Goal: Task Accomplishment & Management: Use online tool/utility

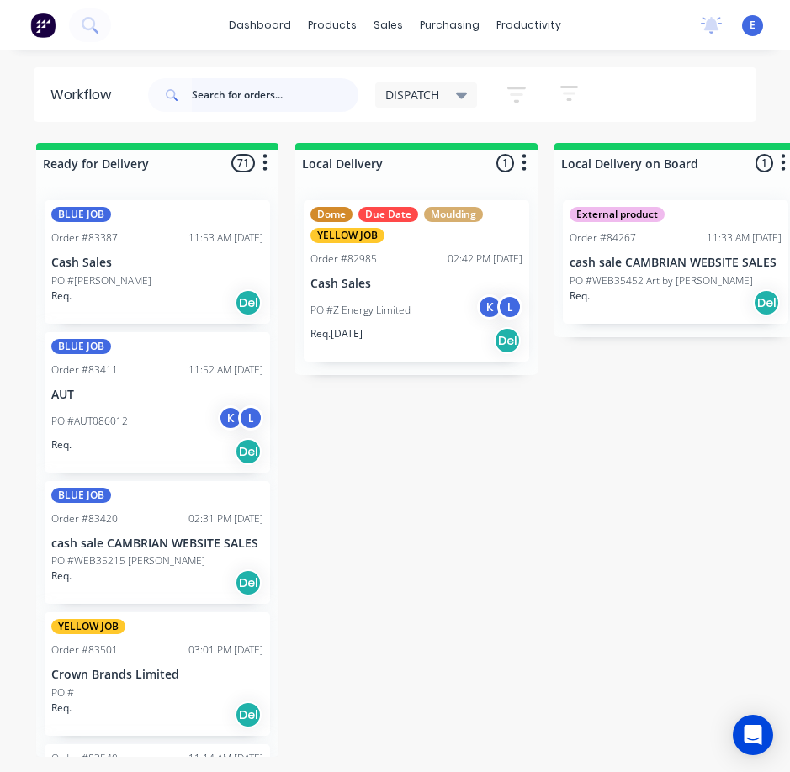
click at [292, 98] on input "text" at bounding box center [275, 95] width 167 height 34
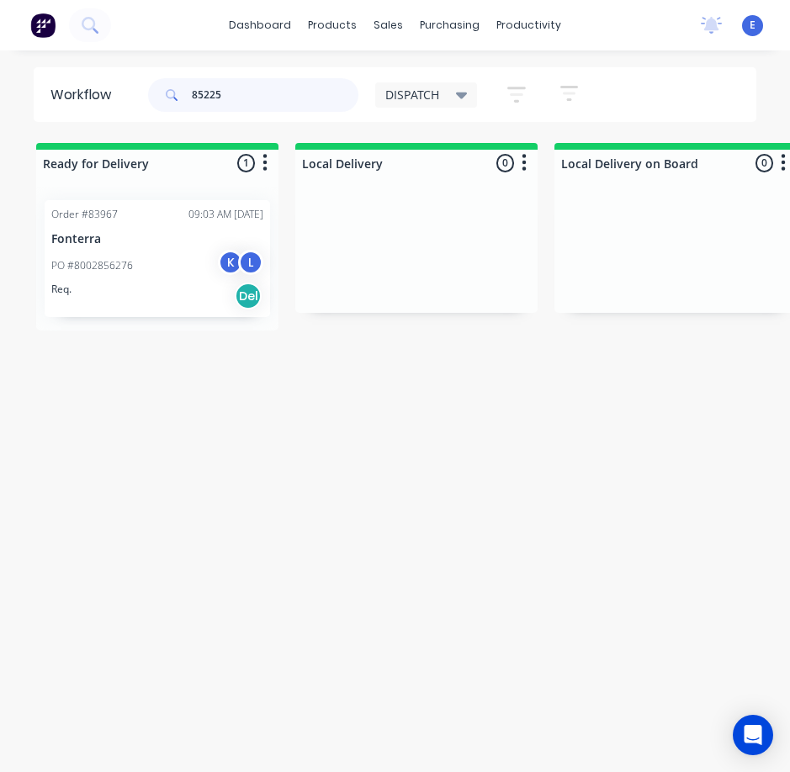
type input "85225"
click at [174, 283] on div "Req. Del" at bounding box center [157, 296] width 212 height 29
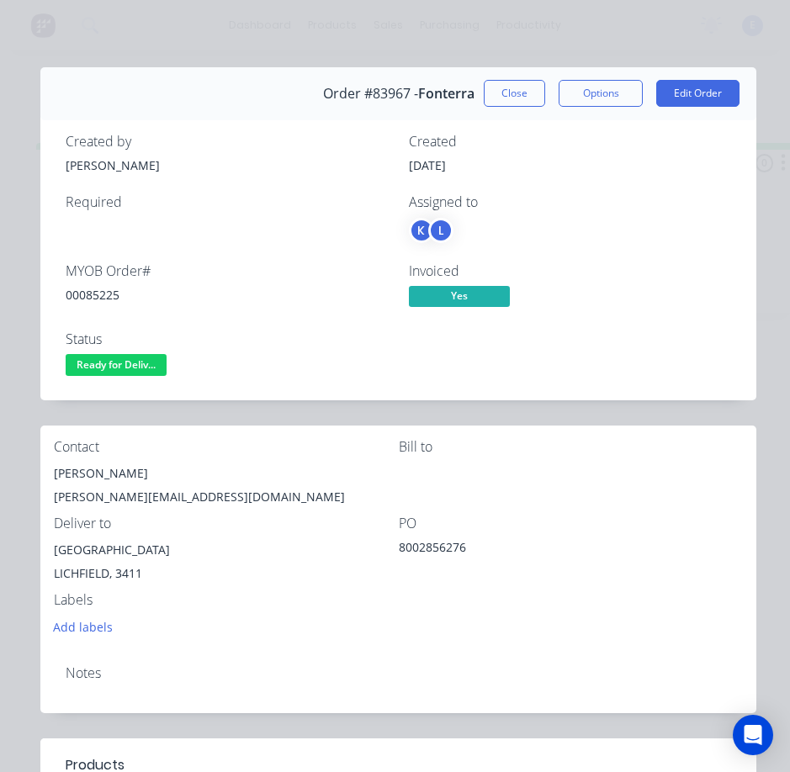
click at [82, 294] on div "00085225" at bounding box center [227, 295] width 323 height 18
copy div "00085225"
click at [91, 474] on div "[PERSON_NAME]" at bounding box center [226, 474] width 345 height 24
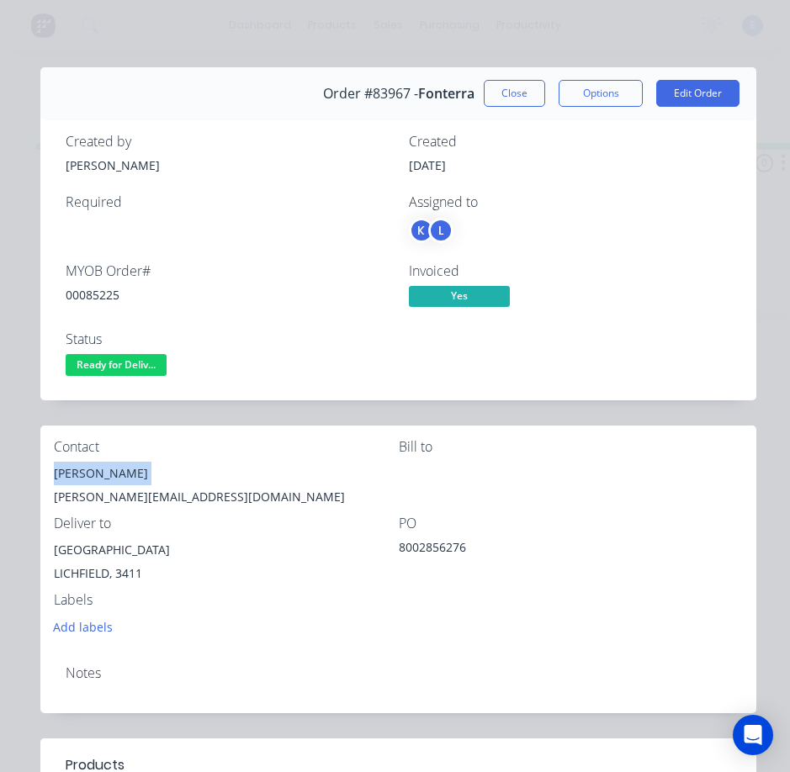
click at [91, 474] on div "[PERSON_NAME]" at bounding box center [226, 474] width 345 height 24
copy div "[PERSON_NAME]"
click at [121, 497] on div "[PERSON_NAME][EMAIL_ADDRESS][DOMAIN_NAME]" at bounding box center [226, 497] width 345 height 24
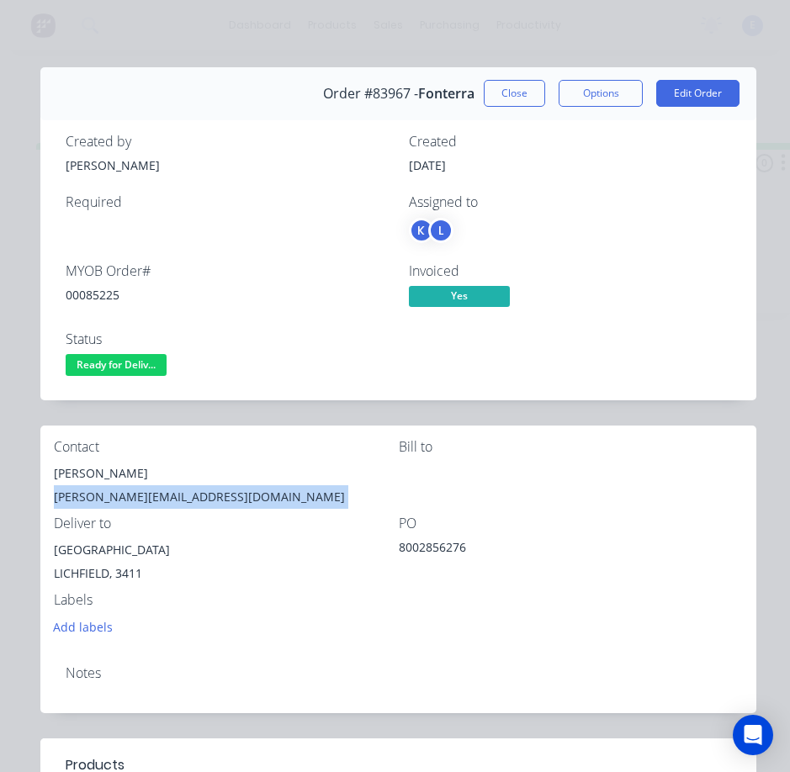
click at [121, 497] on div "[PERSON_NAME][EMAIL_ADDRESS][DOMAIN_NAME]" at bounding box center [226, 497] width 345 height 24
copy div "[PERSON_NAME][EMAIL_ADDRESS][DOMAIN_NAME]"
drag, startPoint x: 86, startPoint y: 577, endPoint x: 53, endPoint y: 550, distance: 42.4
click at [53, 550] on div "Contact [PERSON_NAME] [PERSON_NAME][EMAIL_ADDRESS][DOMAIN_NAME] [PERSON_NAME] t…" at bounding box center [398, 539] width 716 height 226
copy div "[GEOGRAPHIC_DATA]"
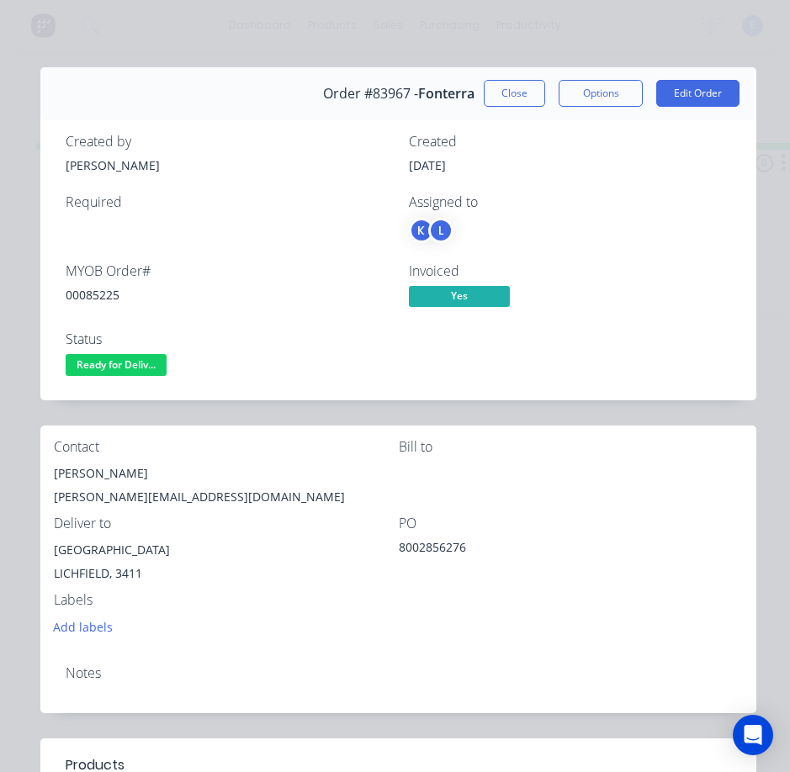
drag, startPoint x: 264, startPoint y: 597, endPoint x: 199, endPoint y: 580, distance: 67.2
click at [263, 586] on div "LICHFIELD, 3411" at bounding box center [226, 574] width 345 height 24
drag, startPoint x: 148, startPoint y: 549, endPoint x: 57, endPoint y: 545, distance: 90.9
click at [47, 555] on div "Contact [PERSON_NAME] [PERSON_NAME][EMAIL_ADDRESS][DOMAIN_NAME] [PERSON_NAME] t…" at bounding box center [398, 539] width 716 height 226
copy div "Fonterra Lichfield"
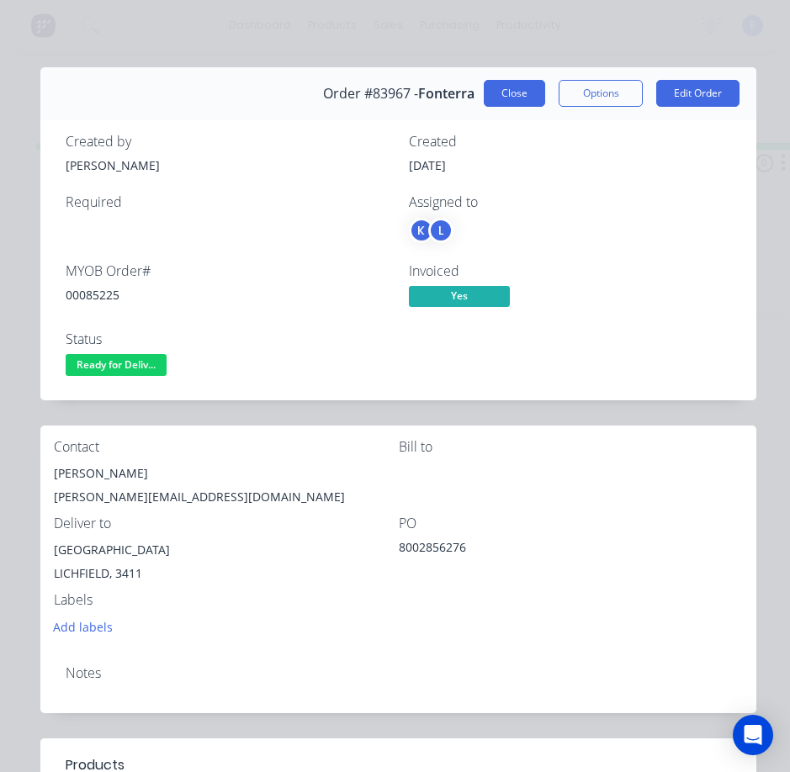
click at [523, 84] on button "Close" at bounding box center [514, 93] width 61 height 27
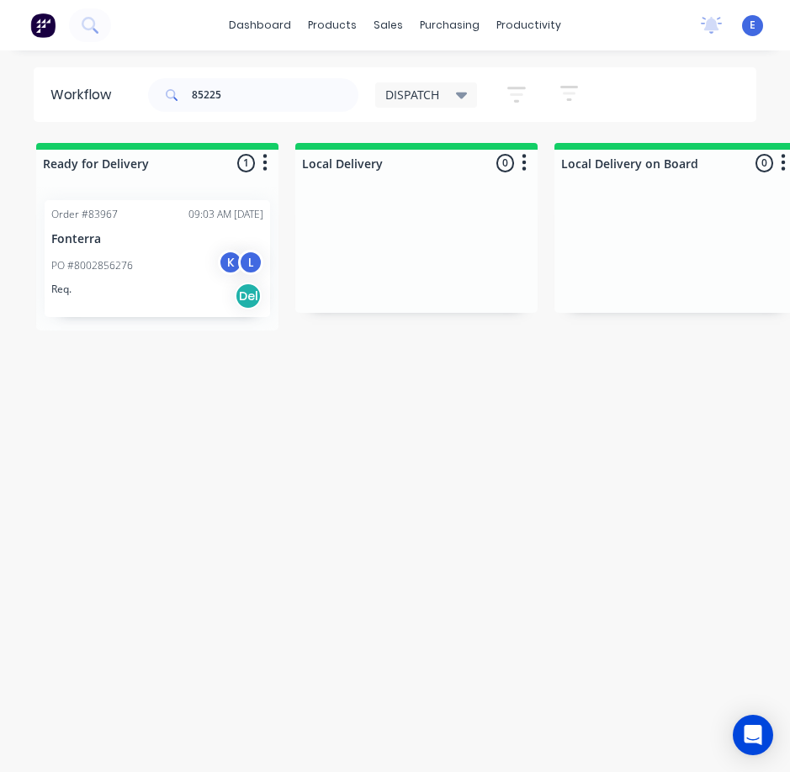
click at [692, 428] on div "Workflow 85225 DISPATCH Save new view None edit DISPATCH (Default) edit CUT SHO…" at bounding box center [395, 419] width 790 height 705
drag, startPoint x: 234, startPoint y: 98, endPoint x: -1, endPoint y: 13, distance: 249.7
click at [0, 13] on html "dashboard products sales purchasing productivity dashboard products Product Cat…" at bounding box center [395, 352] width 790 height 705
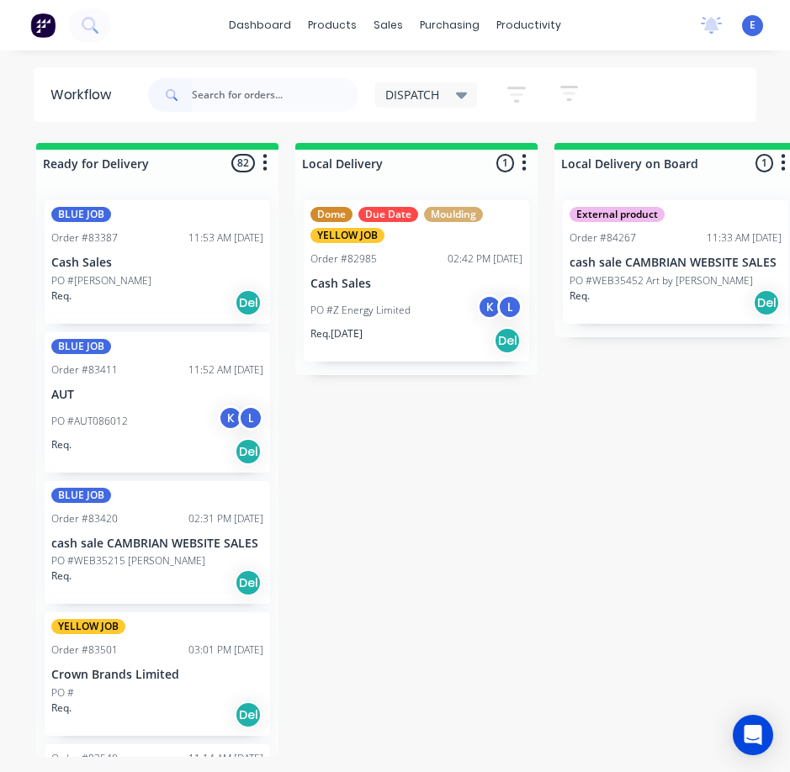
click at [160, 602] on div "BLUE JOB Order #83420 02:31 PM [DATE] cash sale CAMBRIAN WEBSITE SALES PO #WEB3…" at bounding box center [157, 543] width 225 height 124
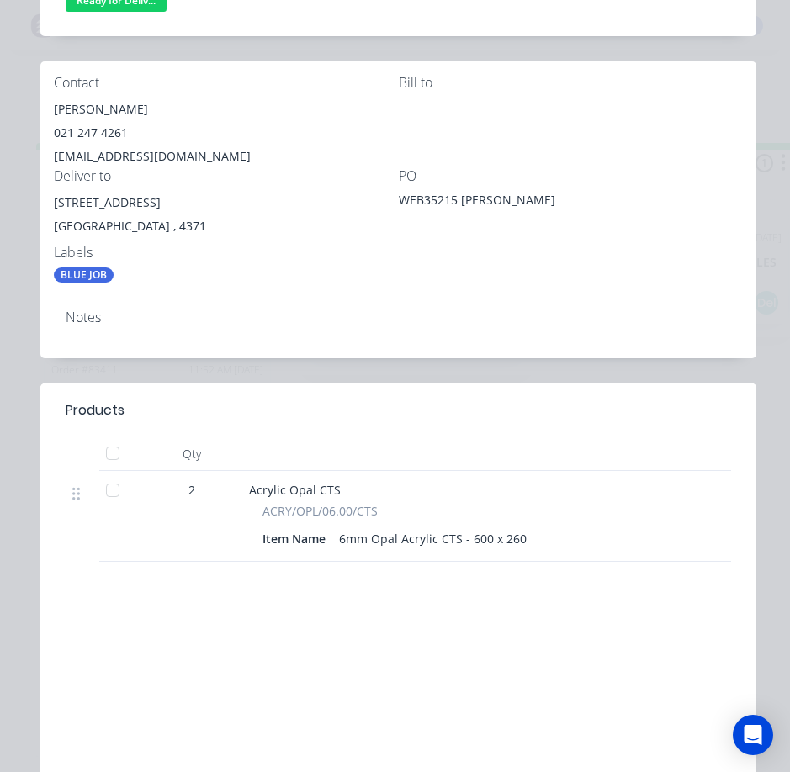
scroll to position [421, 0]
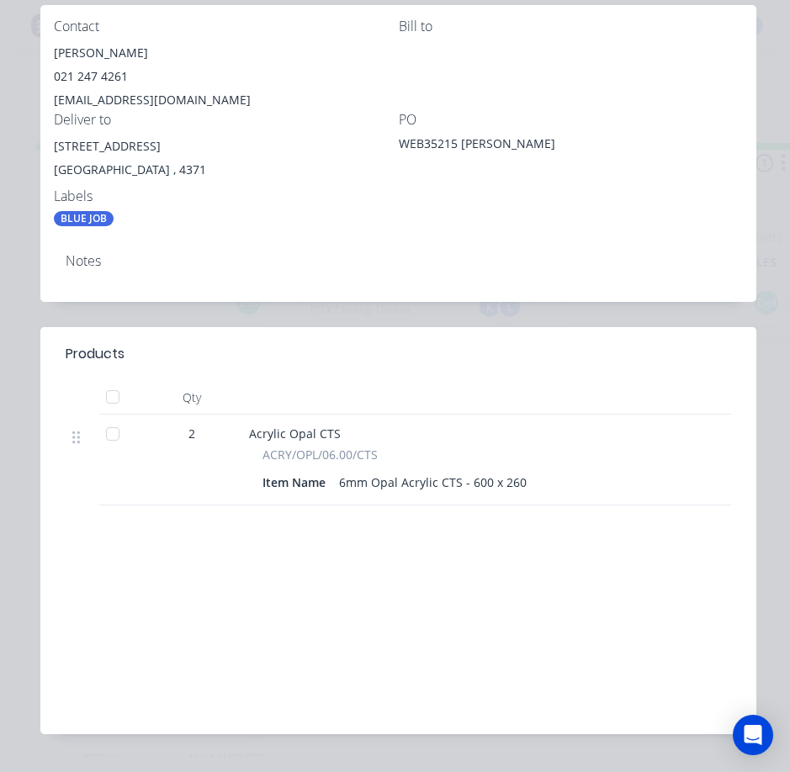
click at [758, 469] on div "Order details Collaborate Checklists 0/0 Tracking Linked Orders Timeline Profit…" at bounding box center [395, 203] width 756 height 1113
click at [762, 467] on div "Order details Collaborate Checklists 0/0 Tracking Linked Orders Timeline Profit…" at bounding box center [395, 386] width 790 height 772
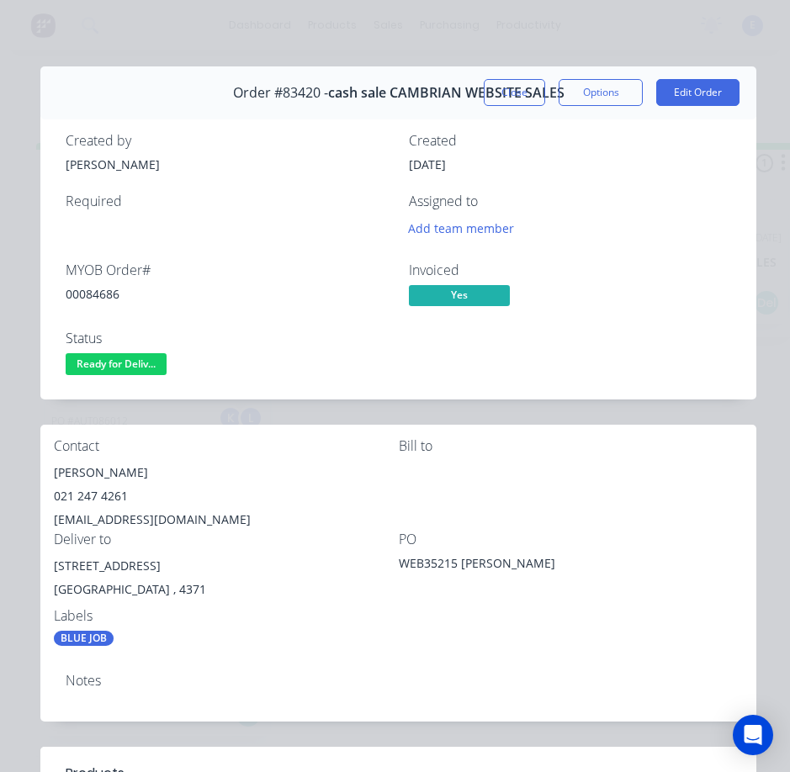
scroll to position [0, 0]
drag, startPoint x: 495, startPoint y: 86, endPoint x: 690, endPoint y: 230, distance: 242.5
click at [496, 86] on button "Close" at bounding box center [514, 93] width 61 height 27
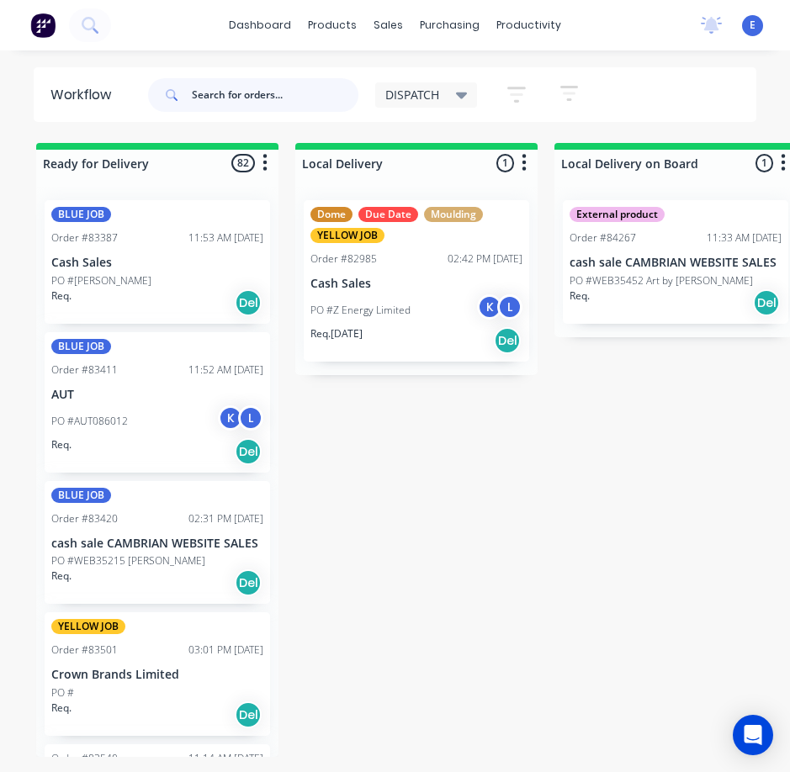
click at [268, 88] on input "text" at bounding box center [275, 95] width 167 height 34
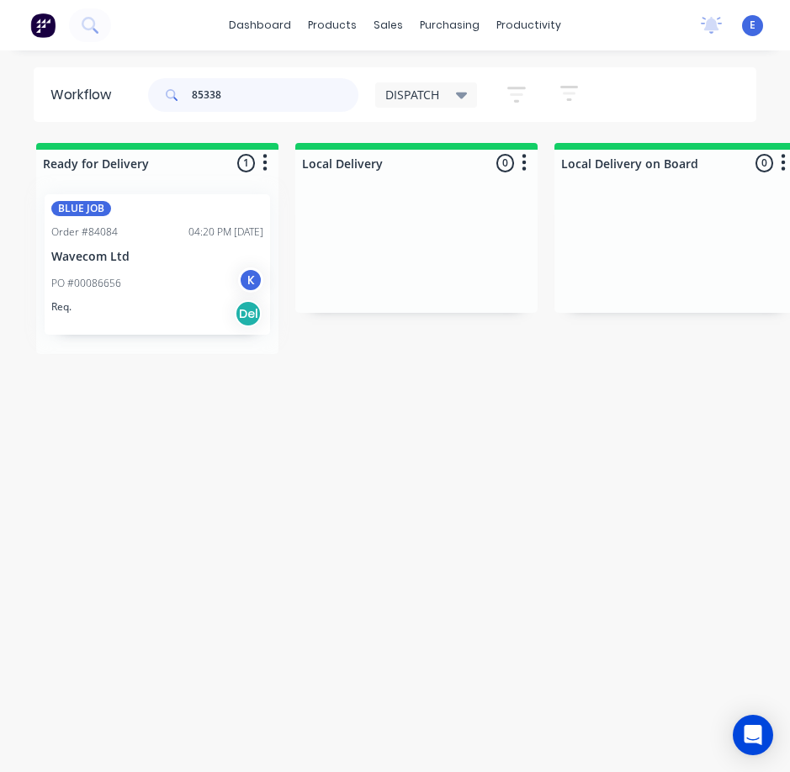
click at [176, 322] on div "BLUE JOB Order #84084 04:20 PM [DATE] Wavecom Ltd PO #00086656 K Req. Del" at bounding box center [157, 270] width 242 height 167
click at [177, 322] on div "BLUE JOB Order #84084 04:20 PM [DATE] Wavecom Ltd PO #00086656 K Req. Del" at bounding box center [157, 270] width 242 height 167
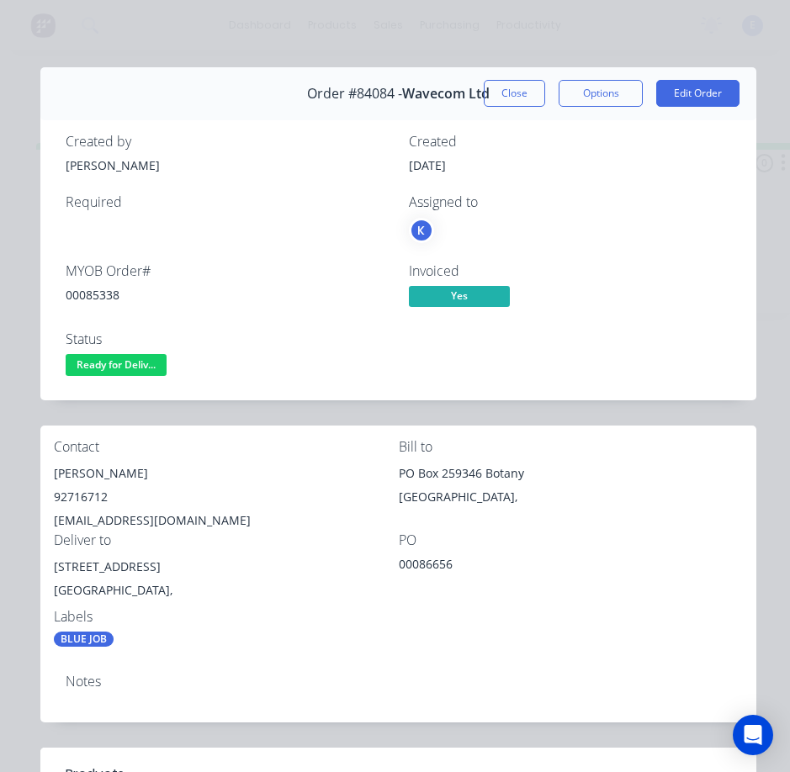
click at [88, 292] on div "00085338" at bounding box center [227, 295] width 323 height 18
click at [90, 292] on div "00085338" at bounding box center [227, 295] width 323 height 18
copy div "00085338"
click at [102, 470] on div "[PERSON_NAME]" at bounding box center [226, 474] width 345 height 24
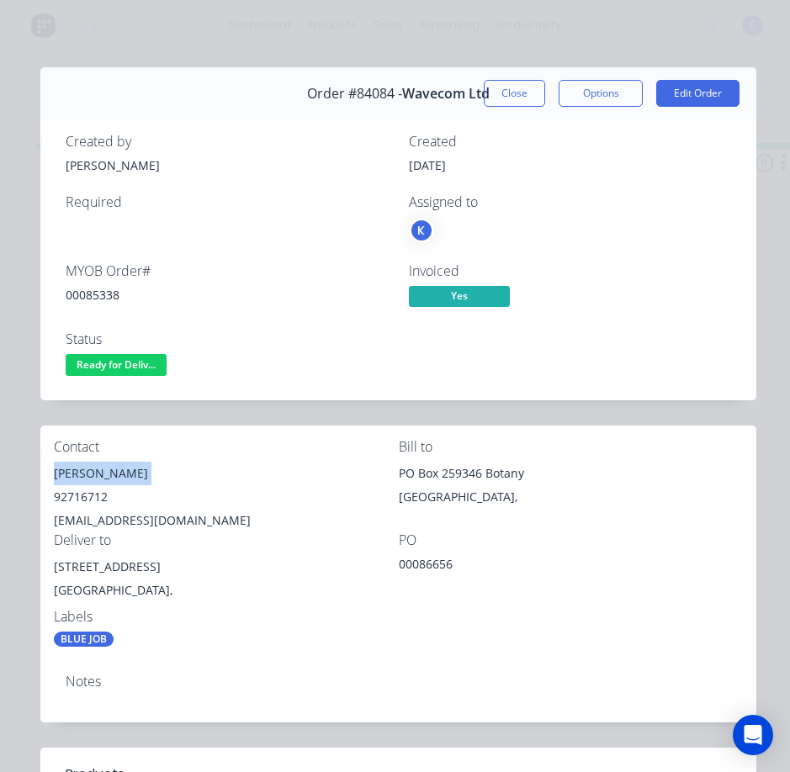
click at [102, 470] on div "[PERSON_NAME]" at bounding box center [226, 474] width 345 height 24
copy div "[PERSON_NAME]"
click at [85, 497] on div "92716712" at bounding box center [226, 497] width 345 height 24
click at [84, 497] on div "92716712" at bounding box center [226, 497] width 345 height 24
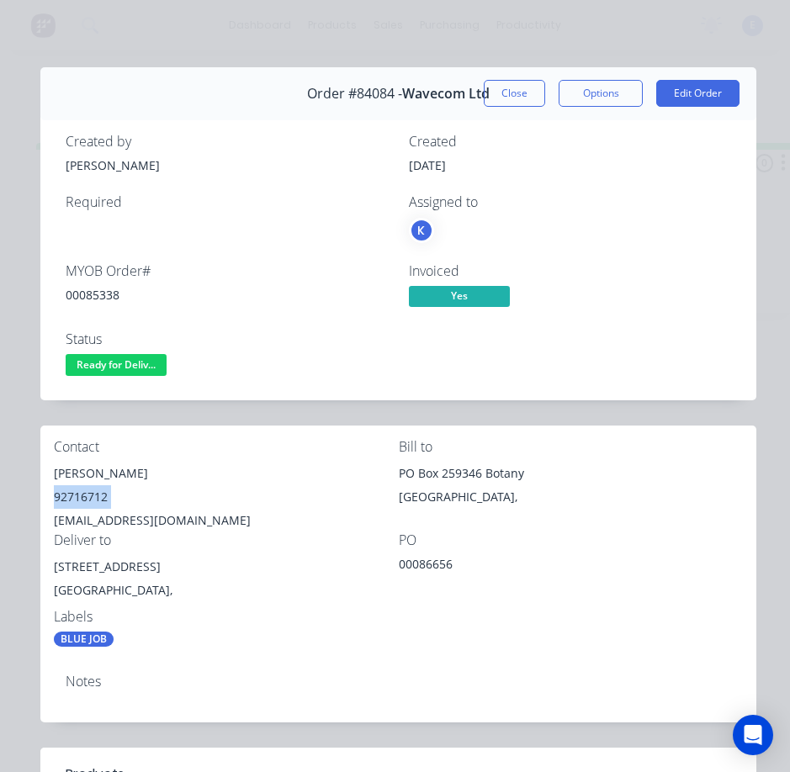
copy div "92716712"
click at [170, 521] on div "[EMAIL_ADDRESS][DOMAIN_NAME]" at bounding box center [226, 521] width 345 height 24
copy div "[EMAIL_ADDRESS][DOMAIN_NAME]"
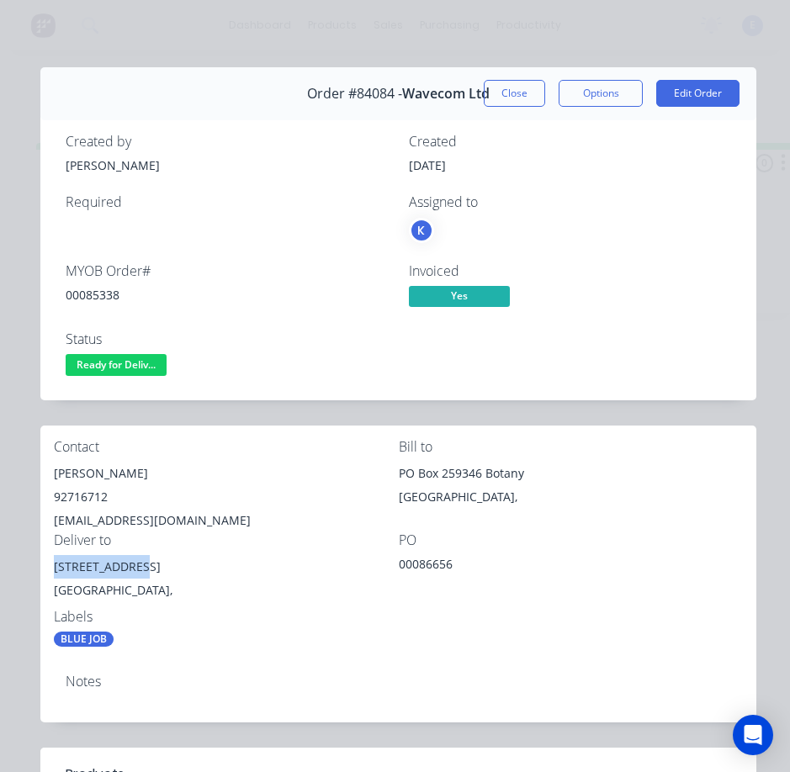
drag, startPoint x: 135, startPoint y: 565, endPoint x: 53, endPoint y: 574, distance: 82.9
click at [53, 574] on div "Contact [PERSON_NAME] 92716712 [EMAIL_ADDRESS][DOMAIN_NAME] Bill to [GEOGRAPHIC…" at bounding box center [398, 544] width 716 height 236
copy div "[STREET_ADDRESS]"
drag, startPoint x: 215, startPoint y: 448, endPoint x: 99, endPoint y: 365, distance: 141.7
click at [201, 438] on div "Contact [PERSON_NAME] 92716712 [EMAIL_ADDRESS][DOMAIN_NAME] Bill to [GEOGRAPHIC…" at bounding box center [398, 544] width 716 height 236
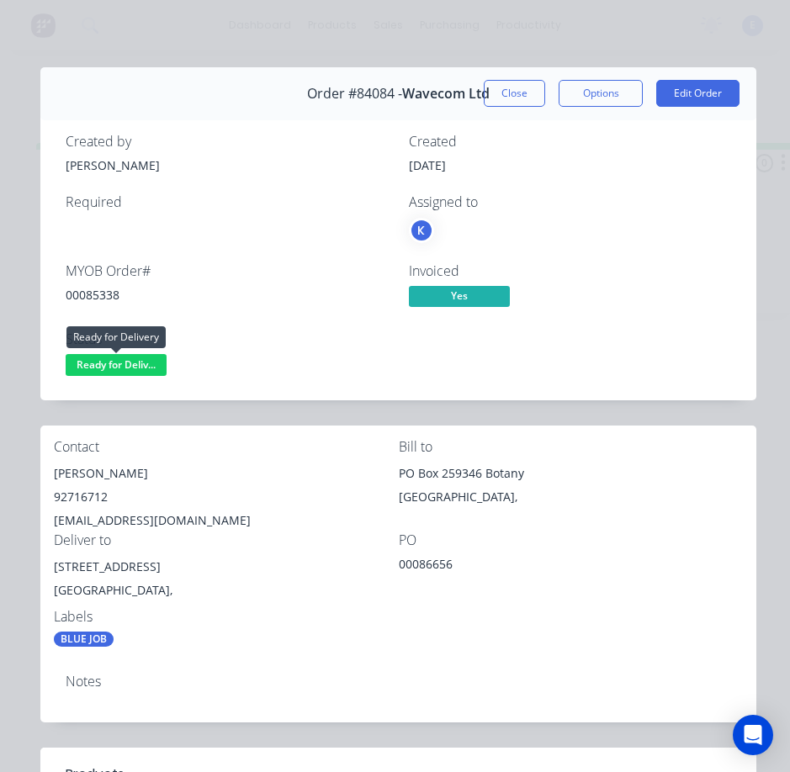
drag, startPoint x: 107, startPoint y: 369, endPoint x: 112, endPoint y: 384, distance: 15.2
click at [109, 370] on span "Ready for Deliv..." at bounding box center [116, 364] width 101 height 21
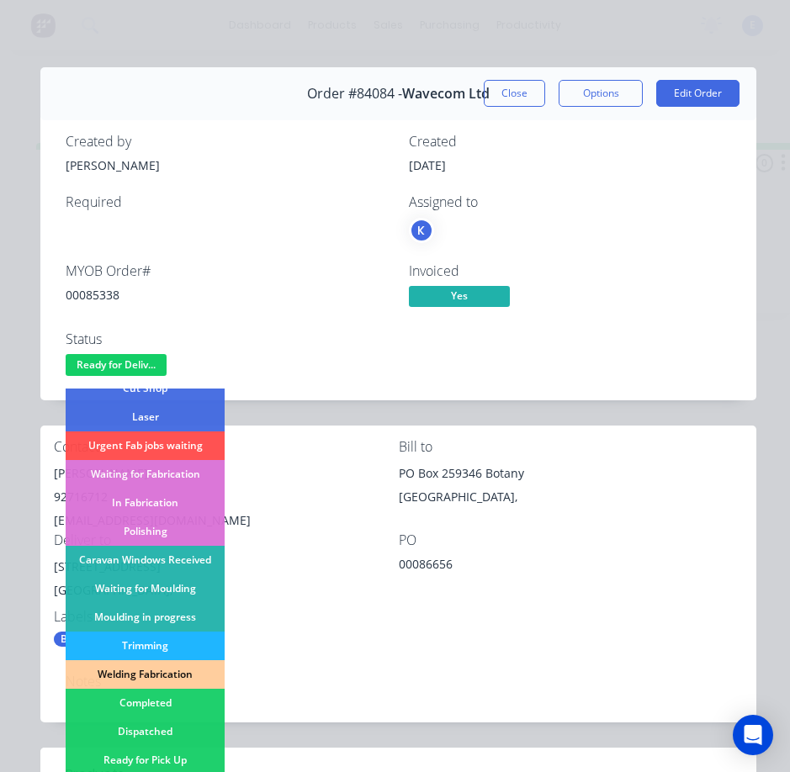
scroll to position [252, 0]
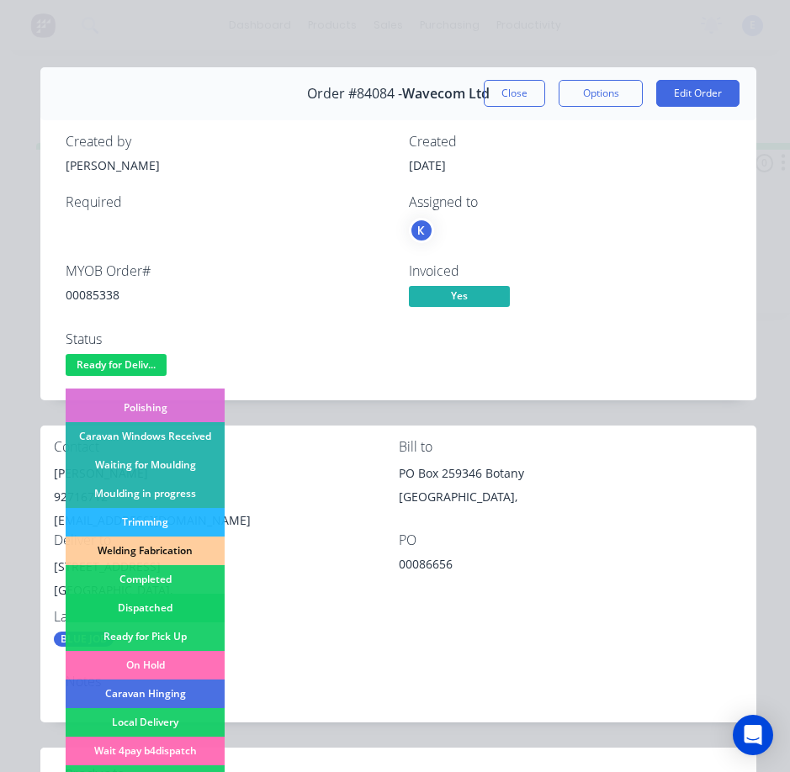
click at [181, 599] on div "Dispatched" at bounding box center [145, 608] width 159 height 29
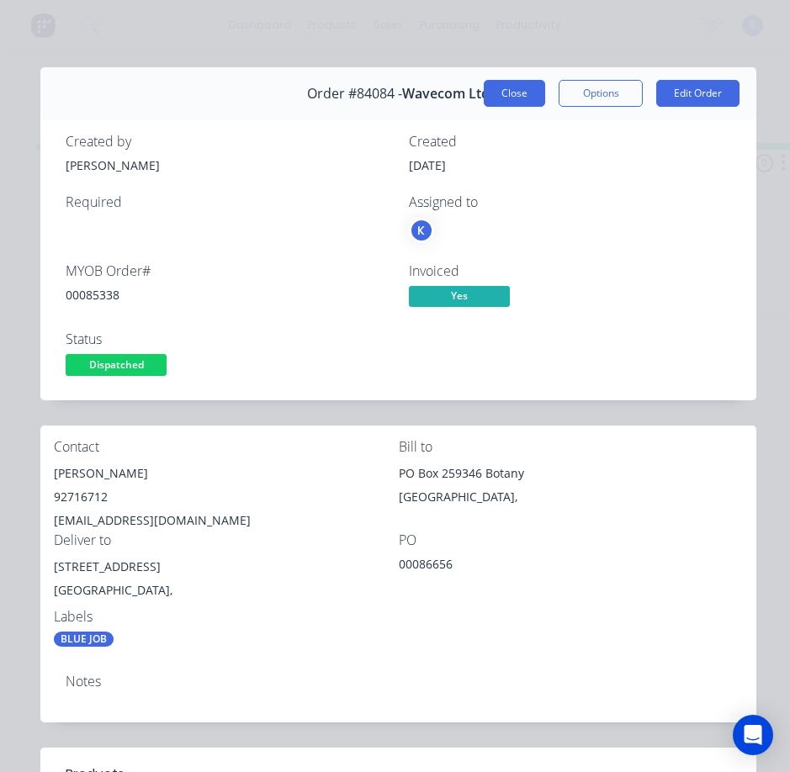
click at [509, 97] on button "Close" at bounding box center [514, 93] width 61 height 27
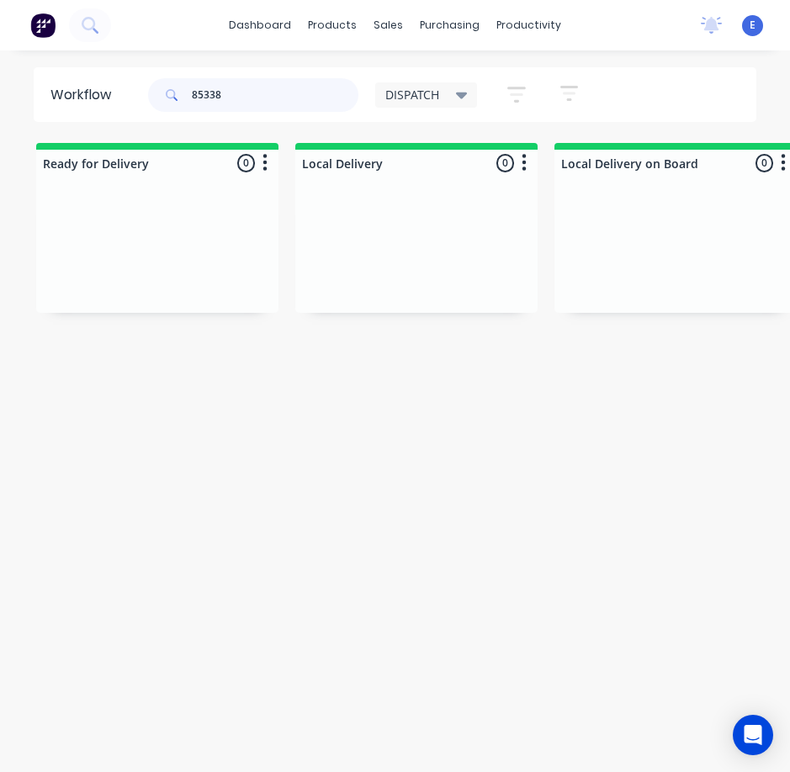
click at [252, 98] on input "85338" at bounding box center [275, 95] width 167 height 34
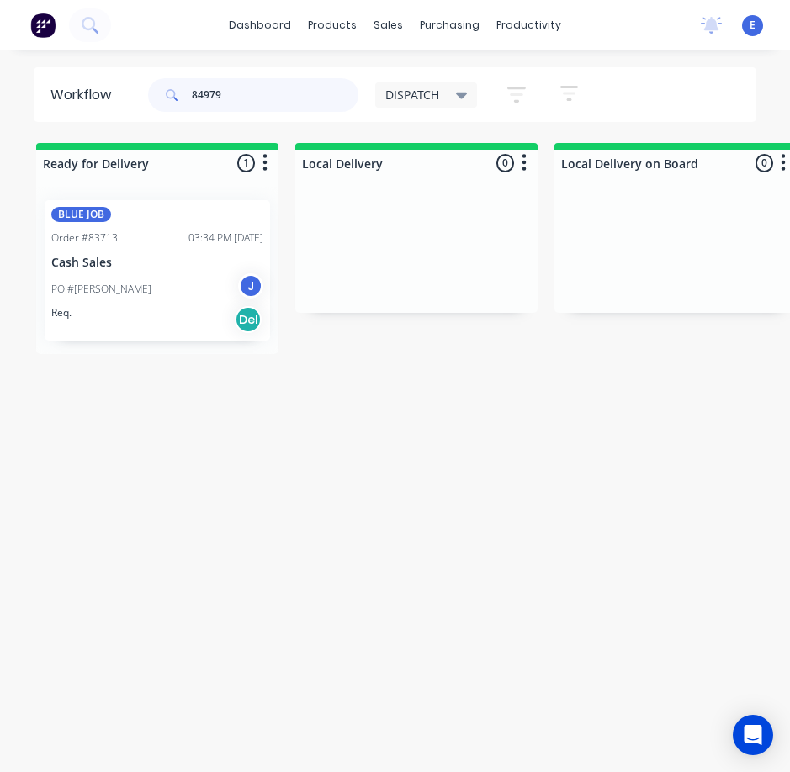
type input "84979"
click at [155, 326] on div "Req. Del" at bounding box center [157, 319] width 212 height 29
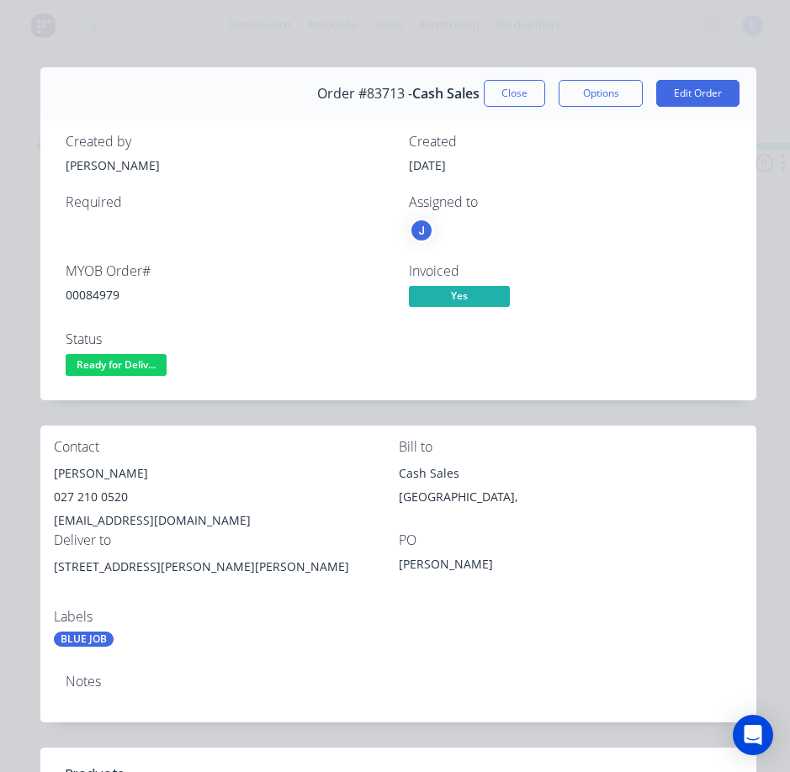
click at [106, 291] on div "00084979" at bounding box center [227, 295] width 323 height 18
click at [66, 472] on div "[PERSON_NAME]" at bounding box center [226, 474] width 345 height 24
click at [67, 472] on div "[PERSON_NAME]" at bounding box center [226, 474] width 345 height 24
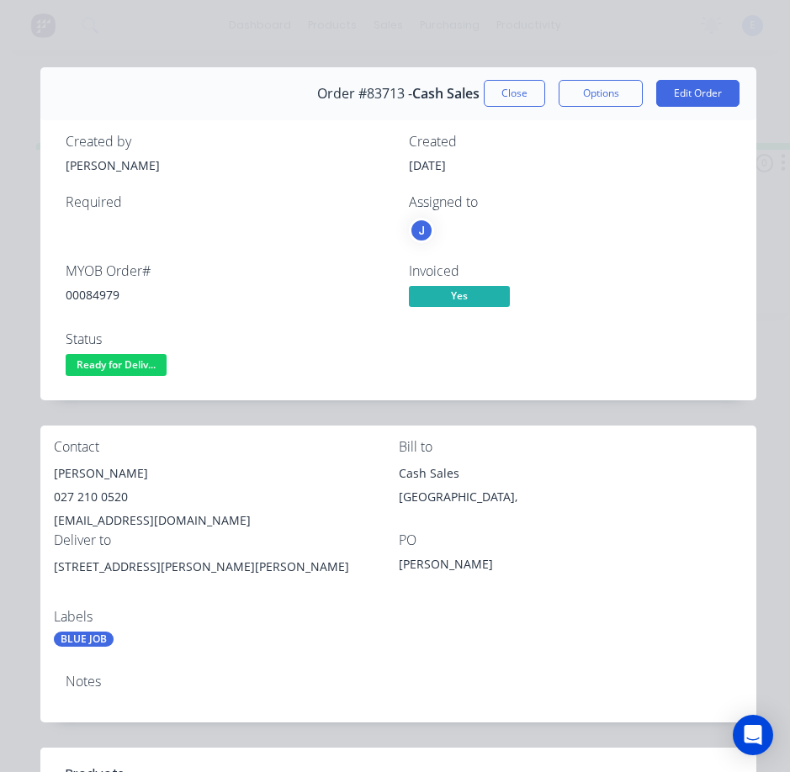
click at [91, 494] on div "027 210 0520" at bounding box center [226, 497] width 345 height 24
click at [92, 494] on div "027 210 0520" at bounding box center [226, 497] width 345 height 24
click at [93, 493] on div "027 210 0520" at bounding box center [226, 497] width 345 height 24
click at [125, 521] on div "[EMAIL_ADDRESS][DOMAIN_NAME]" at bounding box center [226, 521] width 345 height 24
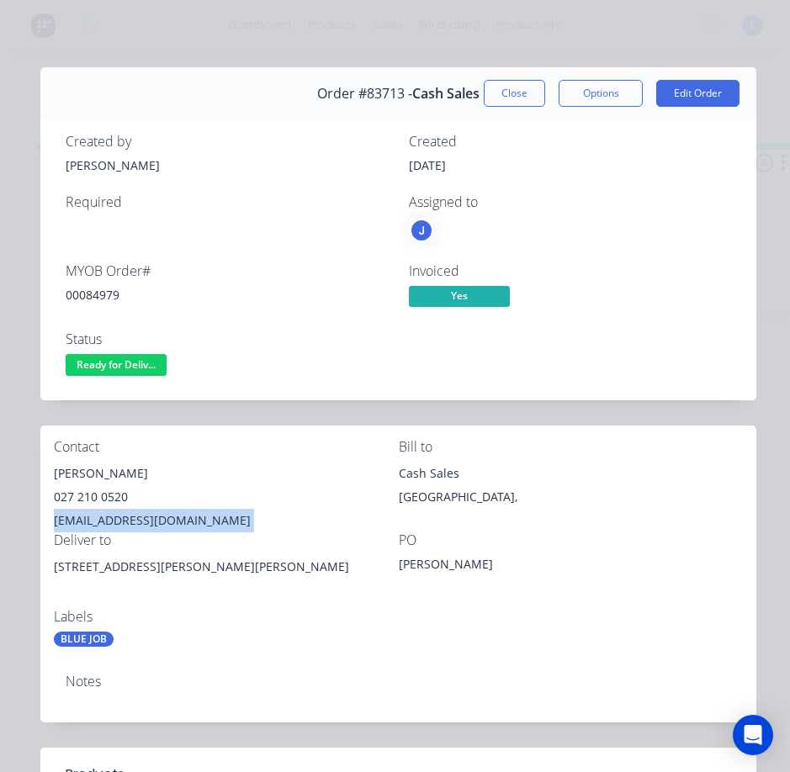
click at [125, 521] on div "[EMAIL_ADDRESS][DOMAIN_NAME]" at bounding box center [226, 521] width 345 height 24
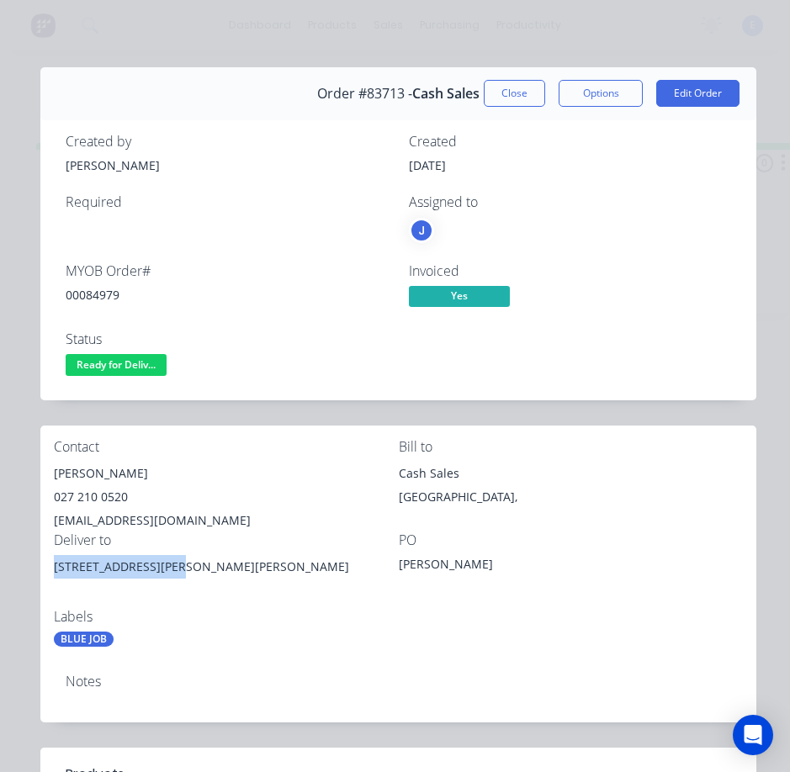
drag, startPoint x: 174, startPoint y: 566, endPoint x: 90, endPoint y: 569, distance: 84.2
click at [54, 567] on div "[STREET_ADDRESS][PERSON_NAME][PERSON_NAME]" at bounding box center [226, 567] width 345 height 24
